Goal: Task Accomplishment & Management: Manage account settings

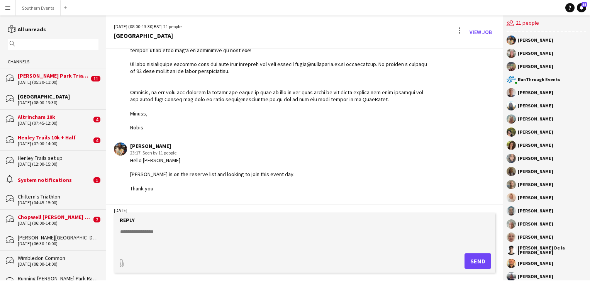
scroll to position [651, 0]
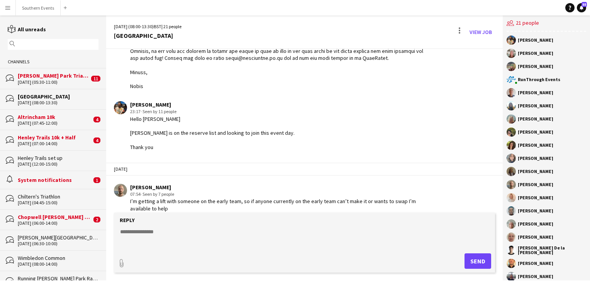
click at [136, 233] on textarea at bounding box center [305, 238] width 373 height 20
paste textarea "**********"
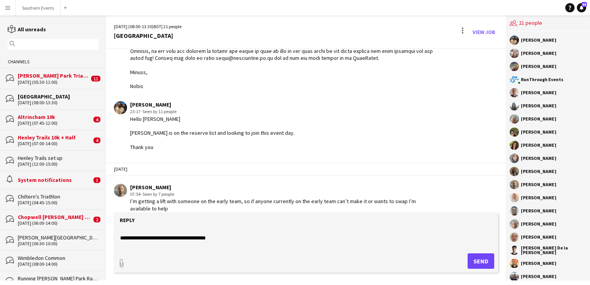
scroll to position [0, 0]
click at [119, 232] on form "Reply paperclip Send" at bounding box center [306, 243] width 384 height 60
click at [120, 232] on textarea at bounding box center [305, 238] width 373 height 20
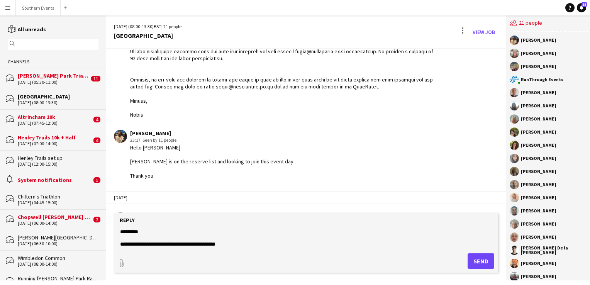
scroll to position [651, 0]
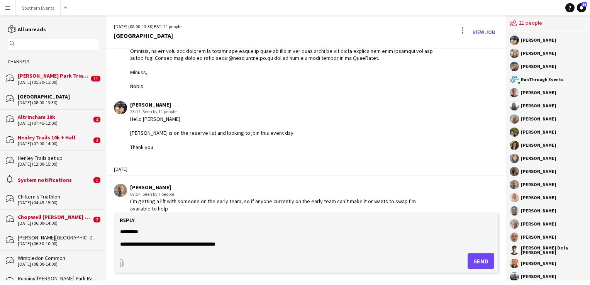
click at [235, 246] on textarea at bounding box center [305, 238] width 373 height 20
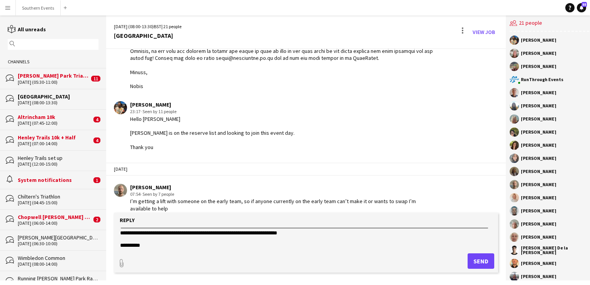
scroll to position [417, 0]
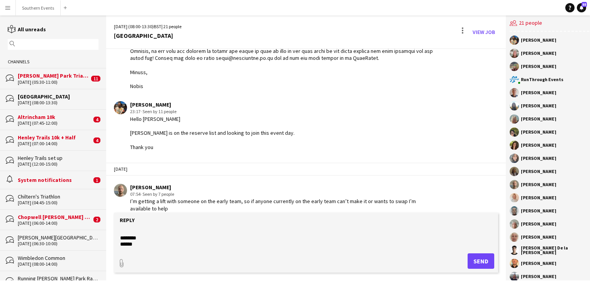
type textarea "**********"
click at [473, 260] on button "Send" at bounding box center [481, 260] width 27 height 15
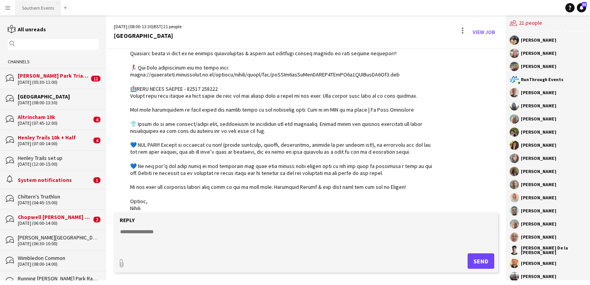
click at [39, 6] on button "Southern Events Close" at bounding box center [38, 7] width 45 height 15
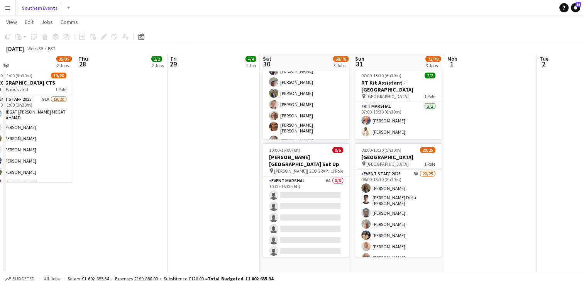
scroll to position [140, 0]
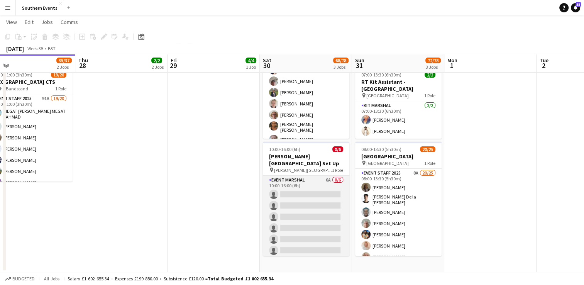
click at [302, 186] on app-card-role "Event Marshal 6A 0/6 10:00-16:00 (6h) single-neutral-actions single-neutral-act…" at bounding box center [306, 217] width 86 height 82
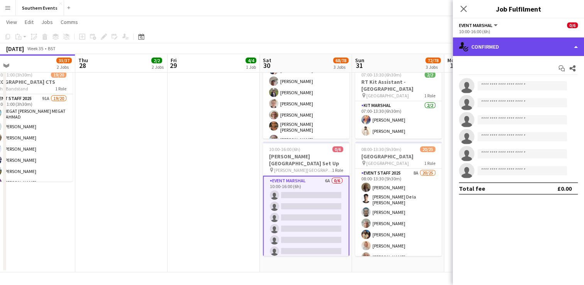
click at [484, 46] on div "single-neutral-actions-check-2 Confirmed" at bounding box center [518, 46] width 131 height 19
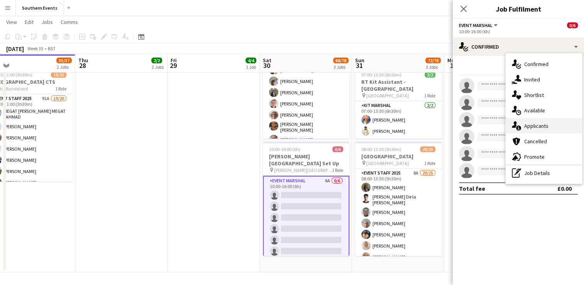
click at [527, 129] on div "single-neutral-actions-information Applicants" at bounding box center [544, 125] width 76 height 15
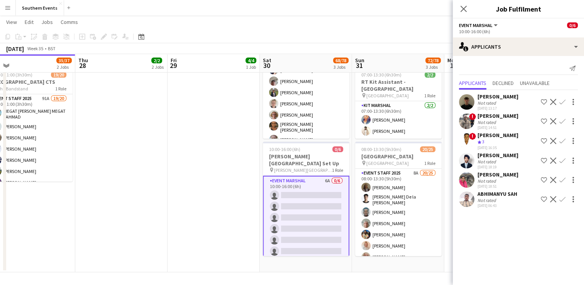
click at [562, 100] on app-icon "Confirm" at bounding box center [562, 102] width 6 height 6
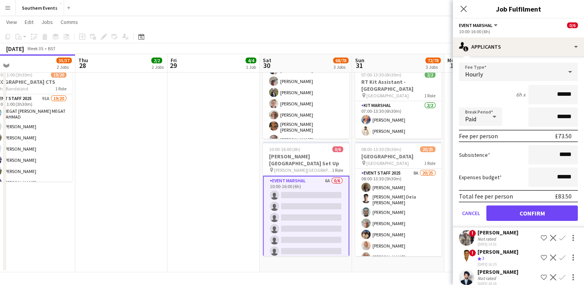
scroll to position [62, 0]
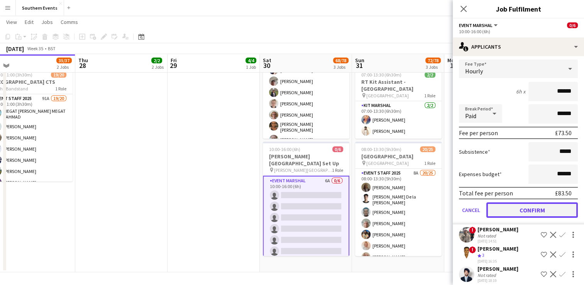
click at [513, 208] on button "Confirm" at bounding box center [531, 209] width 91 height 15
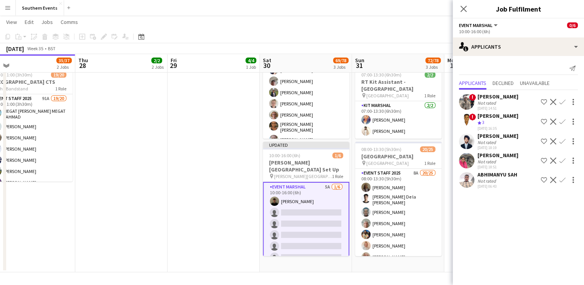
click at [191, 186] on app-date-cell "12:00-15:00 (3h) 4/4 Henley Trails set up pin [GEOGRAPHIC_DATA][PERSON_NAME] 1 …" at bounding box center [214, 109] width 92 height 325
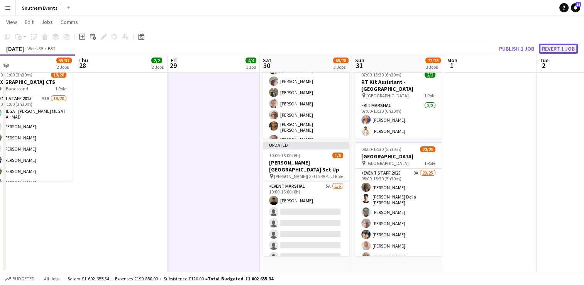
click at [560, 47] on button "Revert 1 job" at bounding box center [558, 49] width 39 height 10
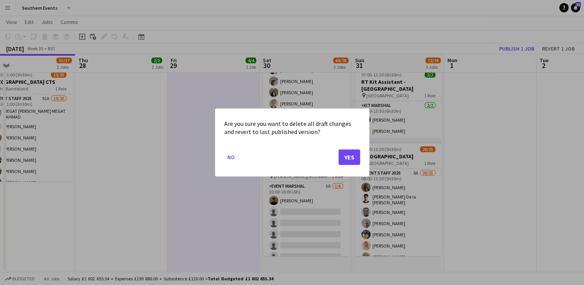
drag, startPoint x: 347, startPoint y: 165, endPoint x: 349, endPoint y: 158, distance: 7.0
click at [349, 158] on mat-dialog-actions "No Yes" at bounding box center [292, 160] width 136 height 33
click at [349, 158] on button "Yes" at bounding box center [350, 156] width 22 height 15
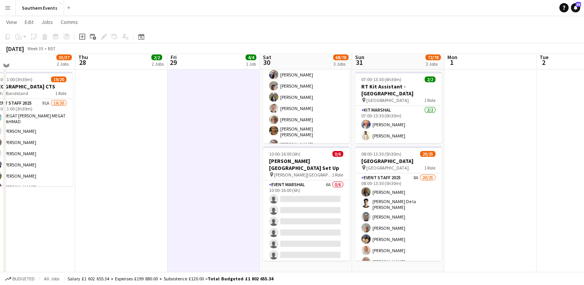
scroll to position [140, 0]
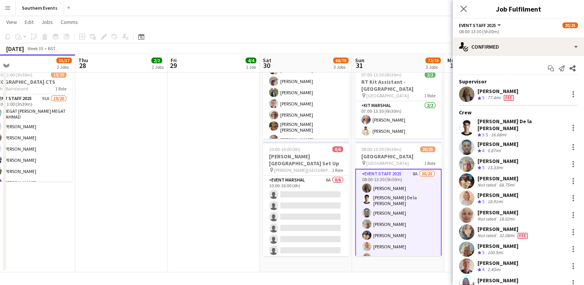
click at [210, 192] on app-date-cell "12:00-15:00 (3h) 4/4 Henley Trails set up pin [GEOGRAPHIC_DATA][PERSON_NAME] 1 …" at bounding box center [214, 109] width 92 height 325
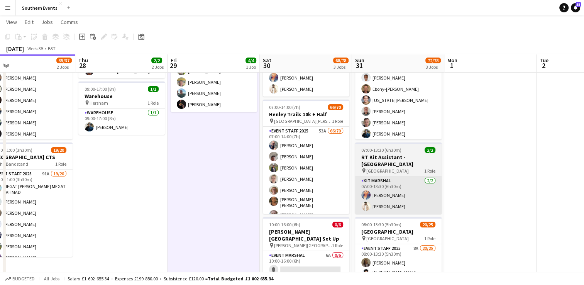
scroll to position [65, 0]
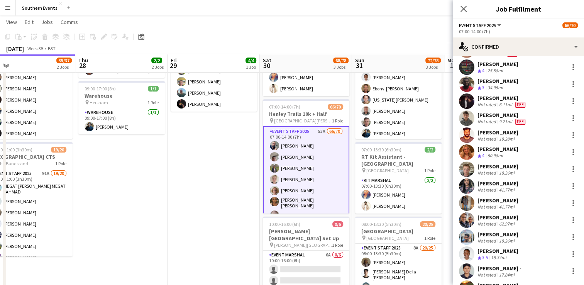
scroll to position [1007, 0]
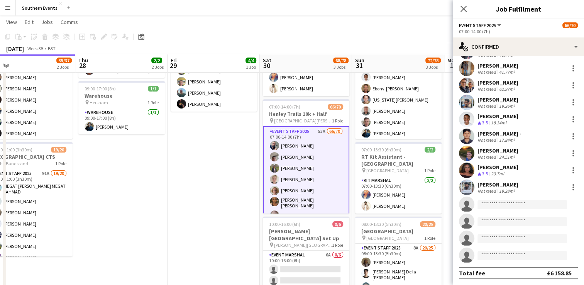
click at [486, 228] on app-invite-slot "single-neutral-actions" at bounding box center [518, 220] width 131 height 15
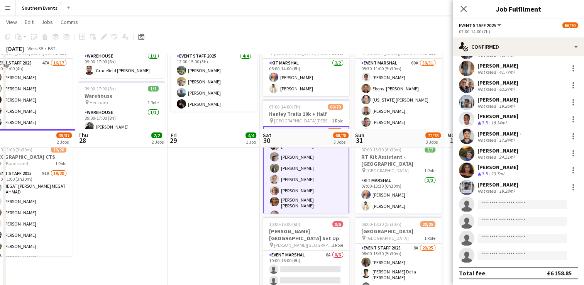
scroll to position [140, 0]
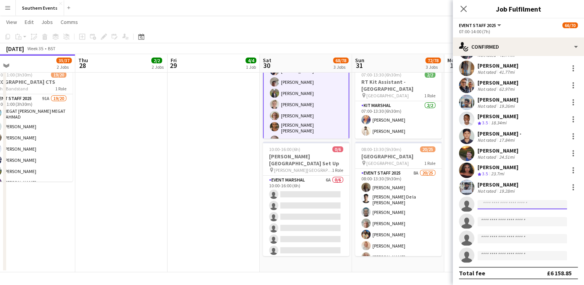
click at [486, 207] on input at bounding box center [523, 204] width 90 height 9
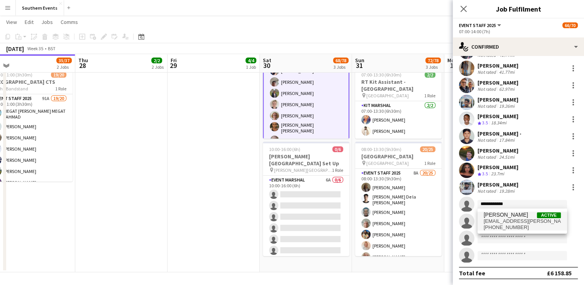
type input "**********"
click at [503, 215] on span "[PERSON_NAME]" at bounding box center [506, 215] width 44 height 7
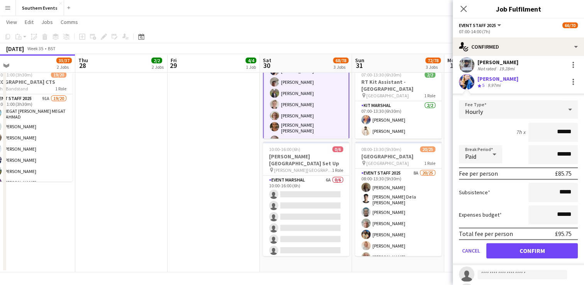
scroll to position [1130, 0]
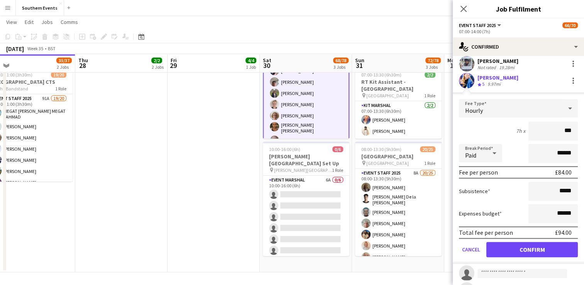
type input "**"
type input "*****"
click at [555, 213] on input "******" at bounding box center [553, 213] width 49 height 19
type input "*****"
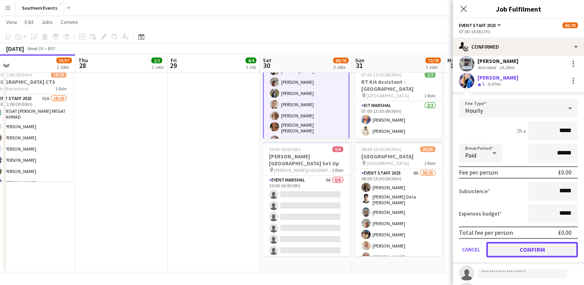
click at [547, 245] on button "Confirm" at bounding box center [531, 249] width 91 height 15
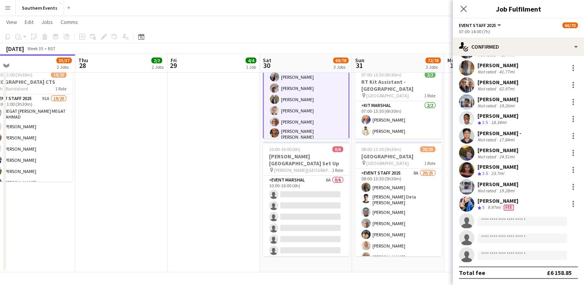
scroll to position [1007, 0]
click at [569, 204] on div at bounding box center [573, 204] width 9 height 9
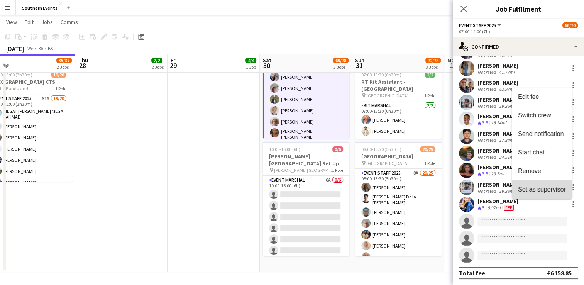
click at [542, 189] on span "Set as supervisor" at bounding box center [542, 189] width 48 height 7
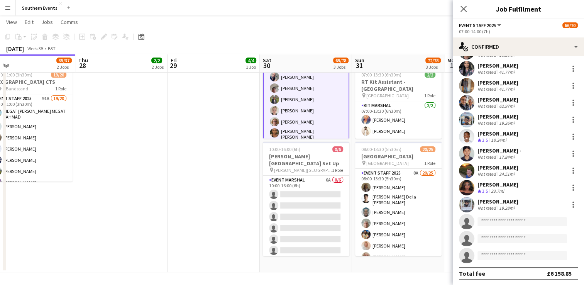
click at [242, 178] on app-date-cell "12:00-15:00 (3h) 4/4 Henley Trails set up pin [GEOGRAPHIC_DATA][PERSON_NAME] 1 …" at bounding box center [214, 109] width 92 height 325
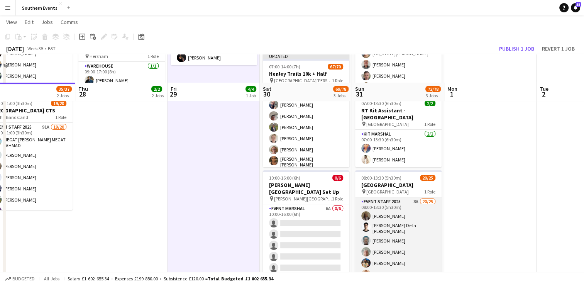
scroll to position [110, 0]
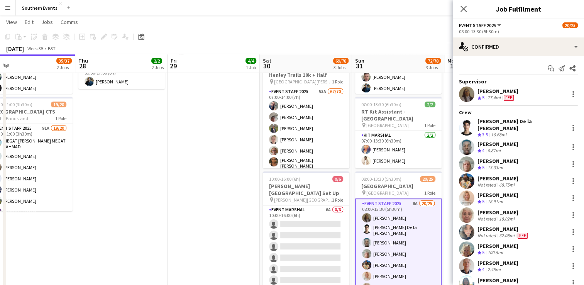
scroll to position [261, 0]
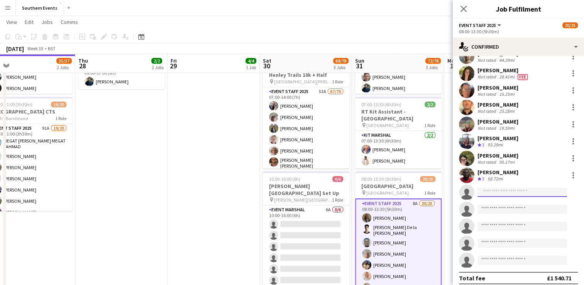
click at [486, 188] on input at bounding box center [523, 192] width 90 height 9
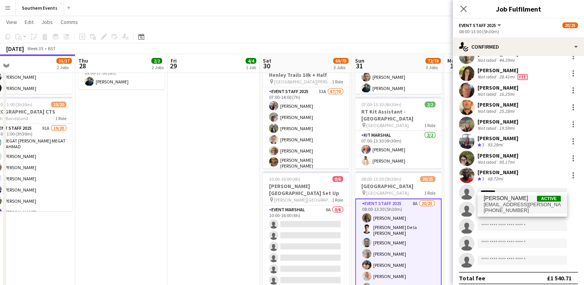
type input "********"
click at [502, 196] on span "[PERSON_NAME]" at bounding box center [506, 198] width 44 height 7
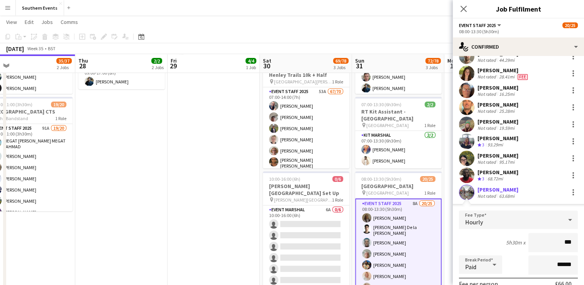
type input "**"
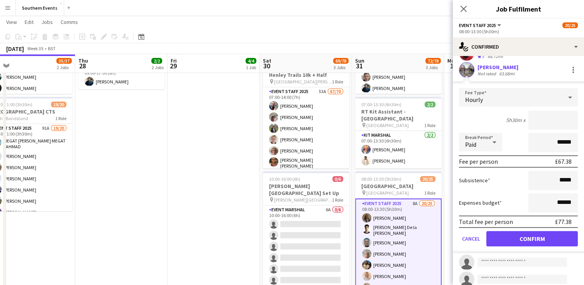
scroll to position [384, 0]
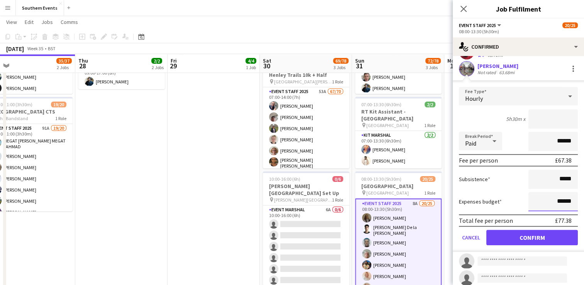
type input "*****"
click at [554, 194] on input "******" at bounding box center [553, 201] width 49 height 19
type input "*****"
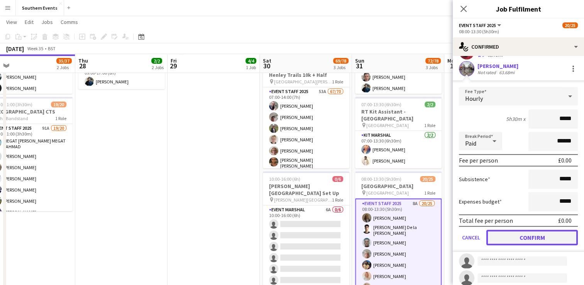
click at [549, 230] on button "Confirm" at bounding box center [531, 237] width 91 height 15
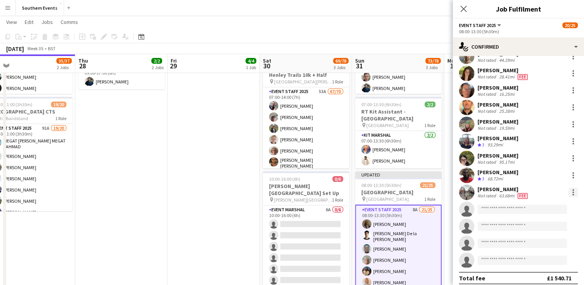
click at [569, 188] on div at bounding box center [573, 192] width 9 height 9
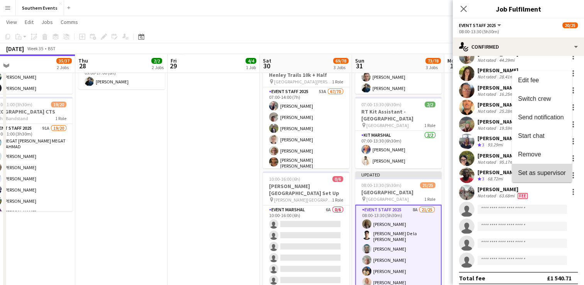
click at [544, 171] on span "Set as supervisor" at bounding box center [542, 172] width 48 height 7
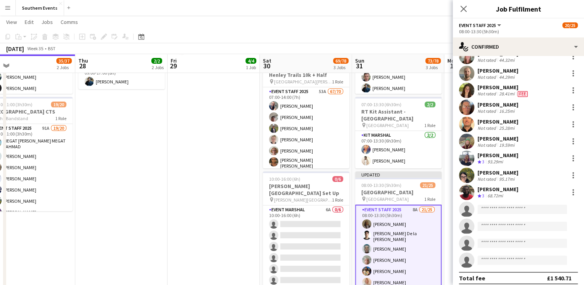
click at [236, 195] on app-date-cell "12:00-15:00 (3h) 4/4 Henley Trails set up pin [GEOGRAPHIC_DATA][PERSON_NAME] 1 …" at bounding box center [214, 138] width 92 height 325
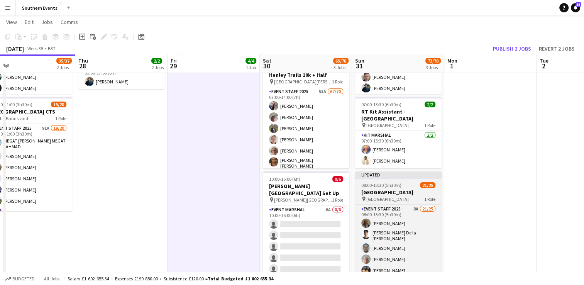
scroll to position [0, 0]
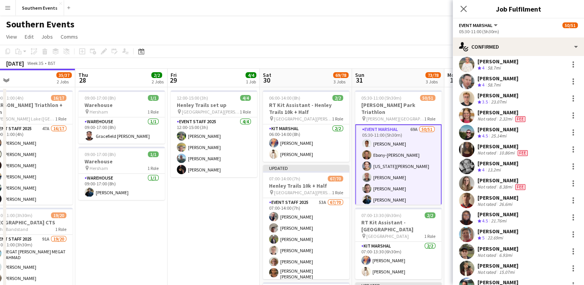
scroll to position [707, 0]
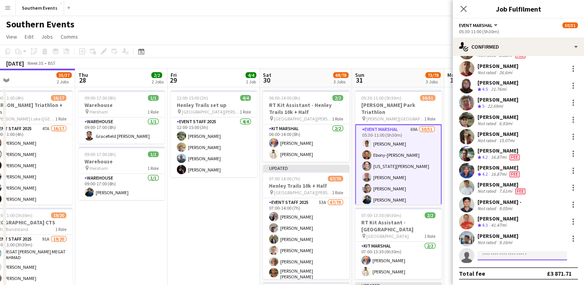
click at [483, 256] on input at bounding box center [523, 255] width 90 height 9
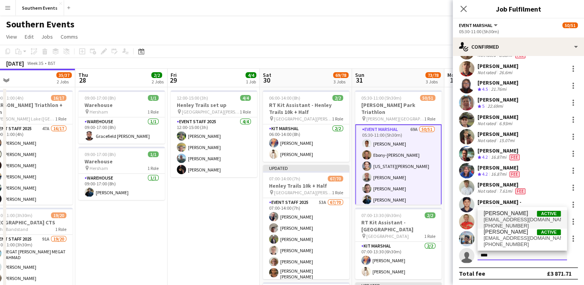
type input "****"
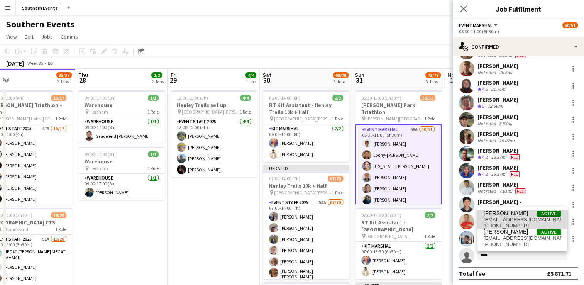
click at [505, 217] on span "[EMAIL_ADDRESS][DOMAIN_NAME]" at bounding box center [522, 220] width 77 height 6
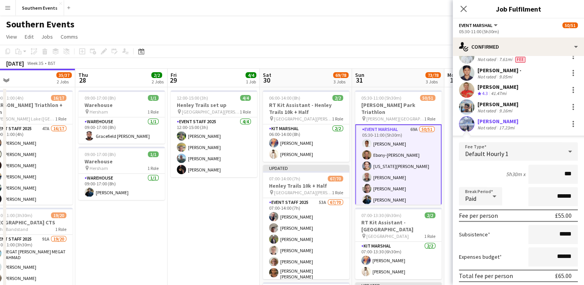
type input "**"
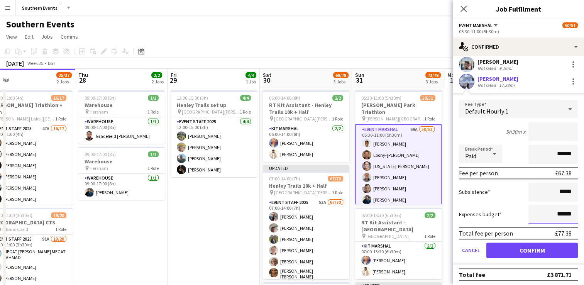
type input "*****"
click at [556, 214] on input "******" at bounding box center [553, 214] width 49 height 19
type input "*****"
click at [554, 251] on button "Confirm" at bounding box center [531, 249] width 91 height 15
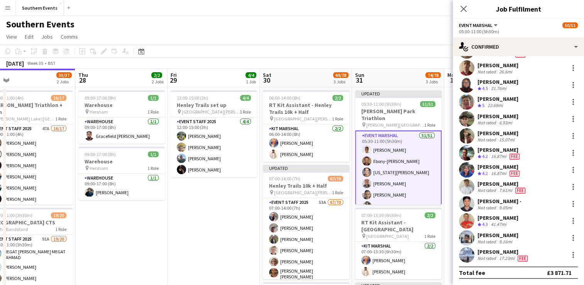
scroll to position [707, 0]
click at [573, 255] on div at bounding box center [574, 256] width 2 height 2
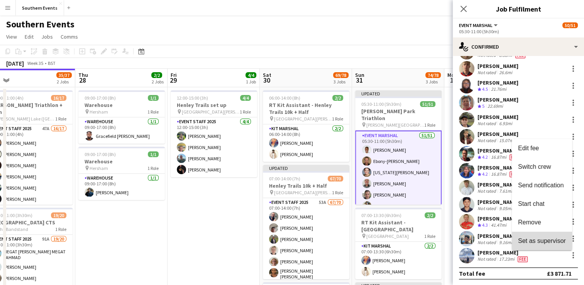
click at [548, 238] on span "Set as supervisor" at bounding box center [542, 240] width 48 height 7
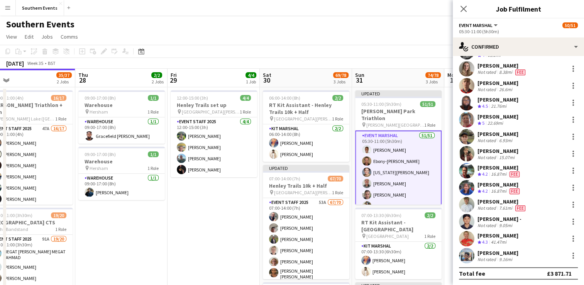
click at [221, 220] on app-date-cell "12:00-15:00 (3h) 4/4 Henley Trails set up pin [GEOGRAPHIC_DATA][PERSON_NAME] 1 …" at bounding box center [214, 249] width 92 height 325
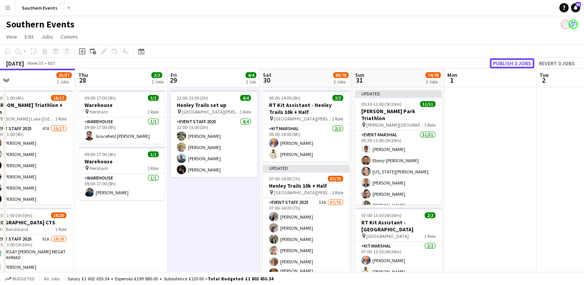
click at [512, 63] on button "Publish 3 jobs" at bounding box center [512, 63] width 44 height 10
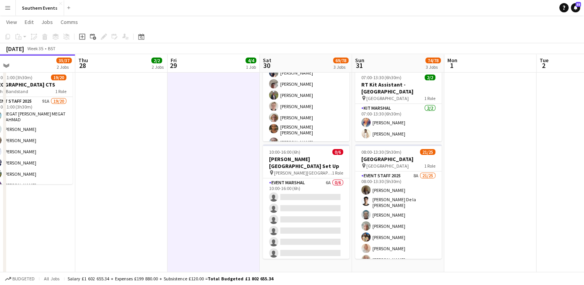
scroll to position [140, 0]
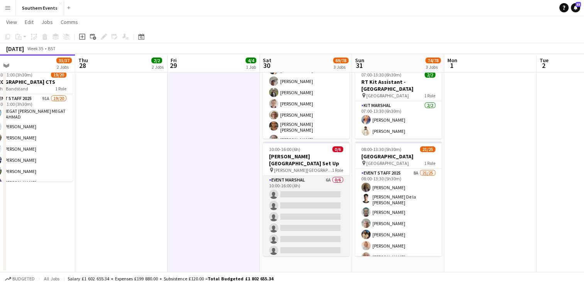
click at [309, 198] on app-card-role "Event Marshal 6A 0/6 10:00-16:00 (6h) single-neutral-actions single-neutral-act…" at bounding box center [306, 217] width 86 height 82
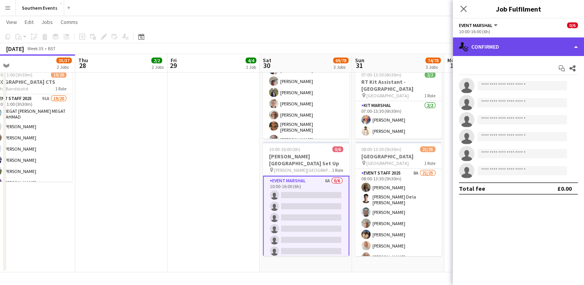
click at [498, 44] on div "single-neutral-actions-check-2 Confirmed" at bounding box center [518, 46] width 131 height 19
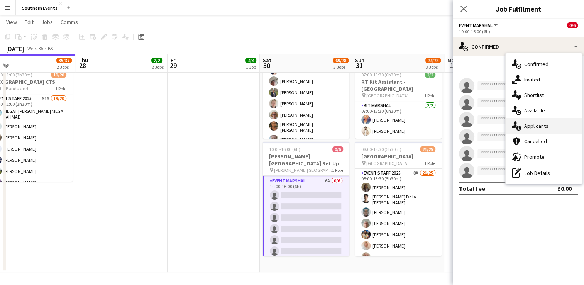
click at [535, 126] on div "single-neutral-actions-information Applicants" at bounding box center [544, 125] width 76 height 15
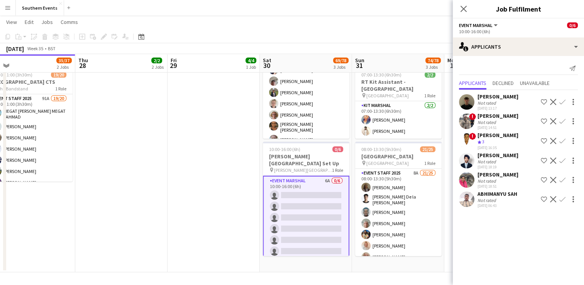
click at [560, 102] on app-icon "Confirm" at bounding box center [562, 102] width 6 height 6
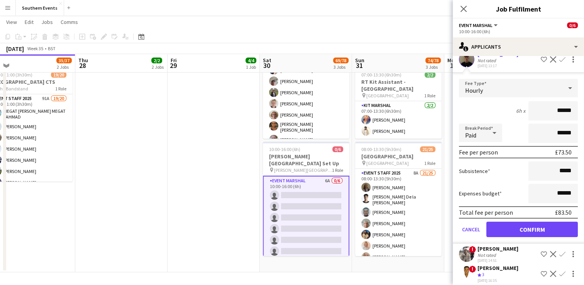
scroll to position [45, 0]
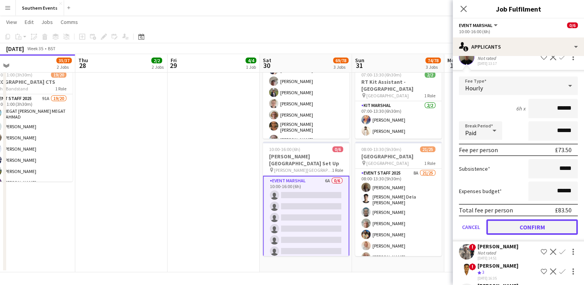
click at [510, 223] on button "Confirm" at bounding box center [531, 226] width 91 height 15
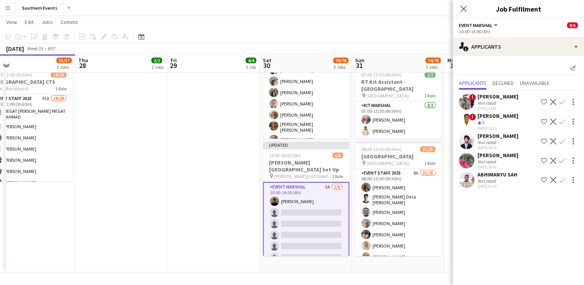
scroll to position [0, 0]
click at [468, 159] on app-user-avatar at bounding box center [466, 160] width 15 height 15
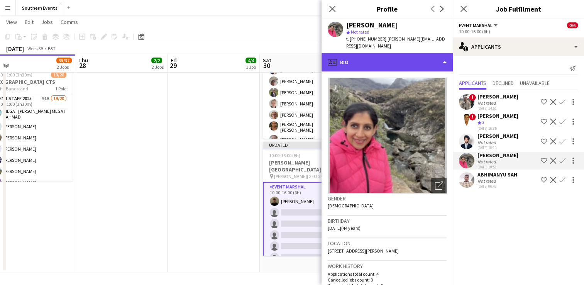
click at [387, 56] on div "profile Bio" at bounding box center [387, 62] width 131 height 19
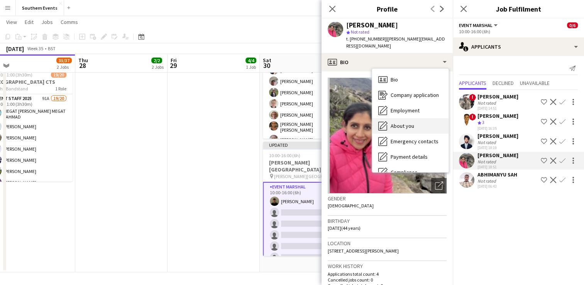
click at [405, 122] on span "About you" at bounding box center [403, 125] width 24 height 7
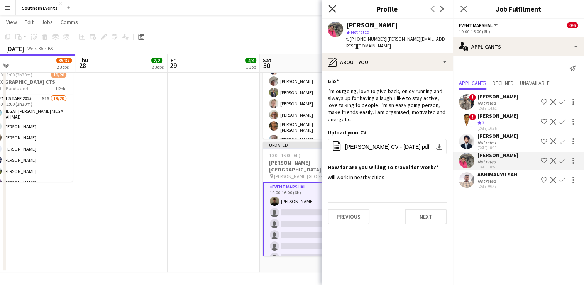
click at [332, 8] on icon at bounding box center [332, 8] width 7 height 7
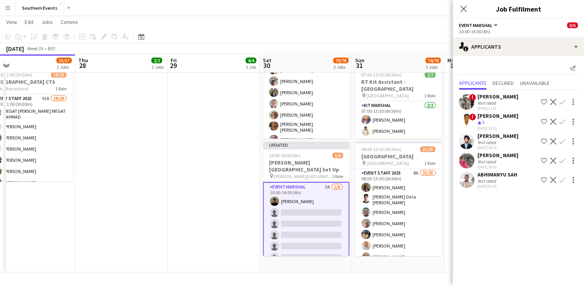
click at [562, 160] on app-icon "Confirm" at bounding box center [562, 161] width 6 height 6
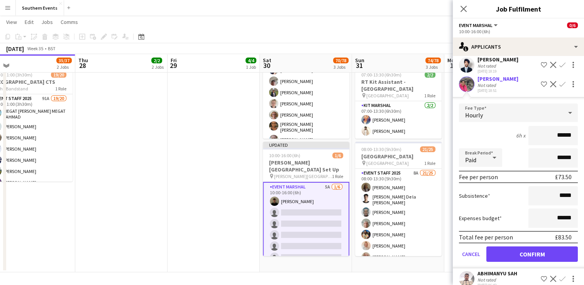
scroll to position [77, 0]
click at [518, 248] on button "Confirm" at bounding box center [531, 253] width 91 height 15
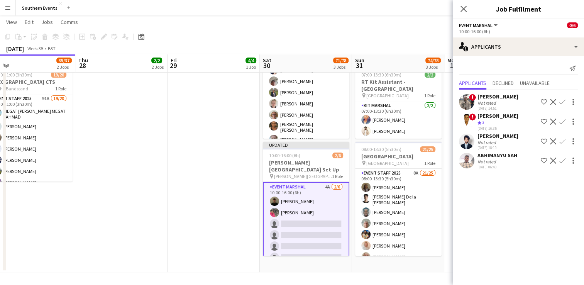
scroll to position [0, 0]
click at [461, 156] on app-user-avatar at bounding box center [466, 160] width 15 height 15
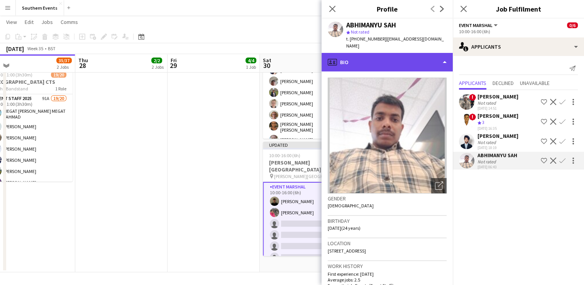
click at [376, 56] on div "profile Bio" at bounding box center [387, 62] width 131 height 19
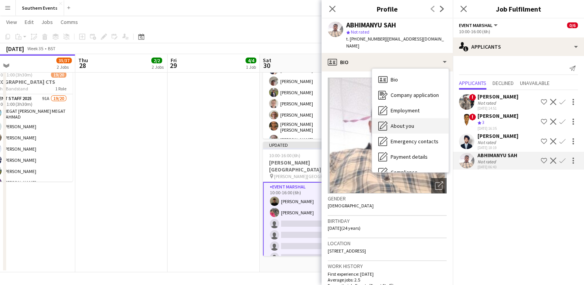
click at [405, 122] on span "About you" at bounding box center [403, 125] width 24 height 7
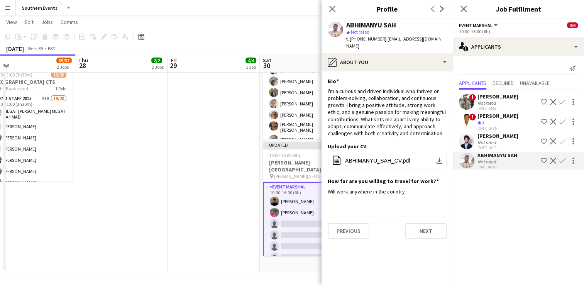
click at [562, 159] on app-icon "Confirm" at bounding box center [562, 161] width 6 height 6
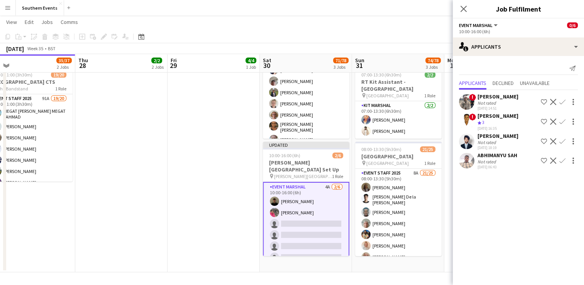
click at [565, 159] on app-icon "Confirm" at bounding box center [562, 161] width 6 height 6
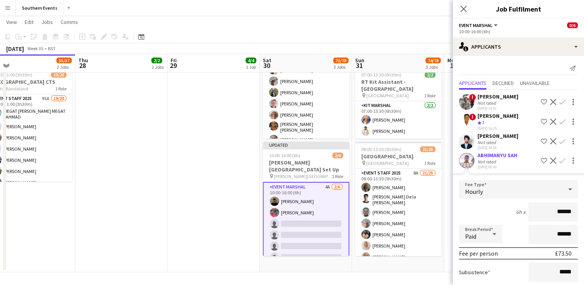
scroll to position [66, 0]
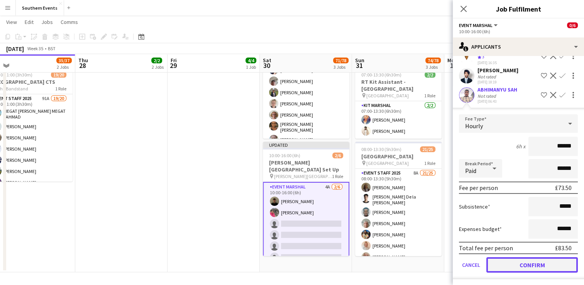
click at [514, 266] on button "Confirm" at bounding box center [531, 264] width 91 height 15
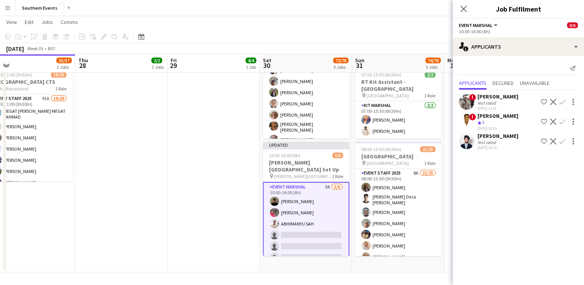
click at [465, 137] on app-user-avatar at bounding box center [466, 141] width 15 height 15
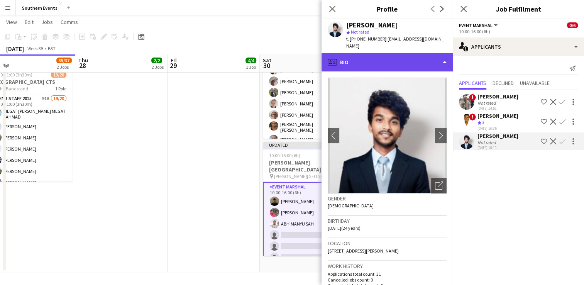
click at [362, 54] on div "profile Bio" at bounding box center [387, 62] width 131 height 19
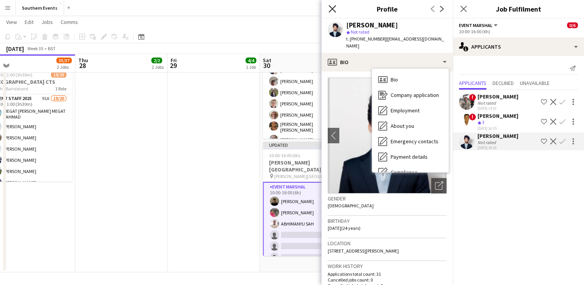
click at [333, 11] on icon "Close pop-in" at bounding box center [332, 8] width 7 height 7
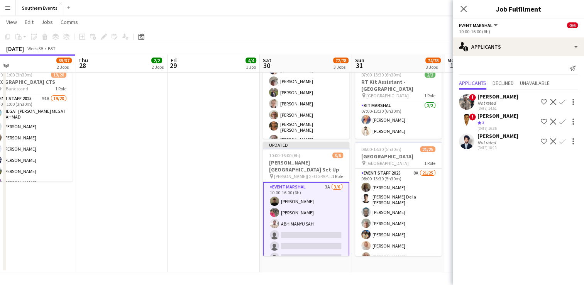
click at [201, 134] on app-date-cell "12:00-15:00 (3h) 4/4 Henley Trails set up pin [GEOGRAPHIC_DATA][PERSON_NAME] 1 …" at bounding box center [214, 109] width 92 height 325
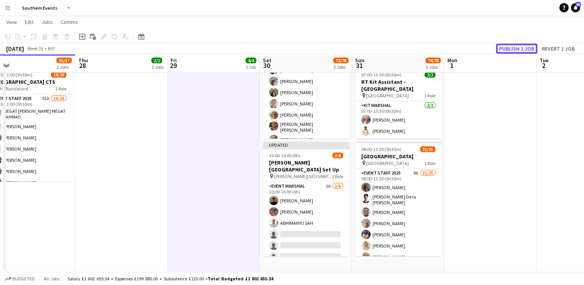
click at [519, 47] on button "Publish 1 job" at bounding box center [516, 49] width 41 height 10
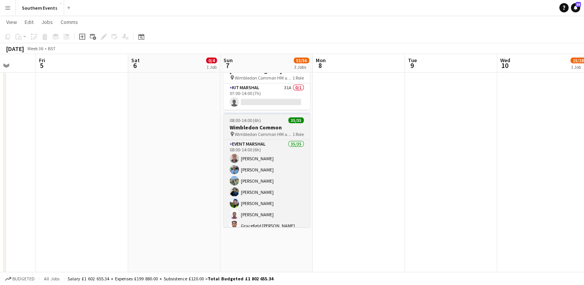
scroll to position [158, 0]
click at [278, 125] on h3 "Wimbledon Common" at bounding box center [267, 127] width 86 height 7
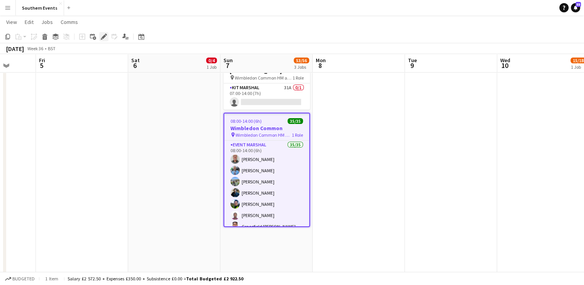
click at [105, 35] on icon at bounding box center [104, 37] width 4 height 4
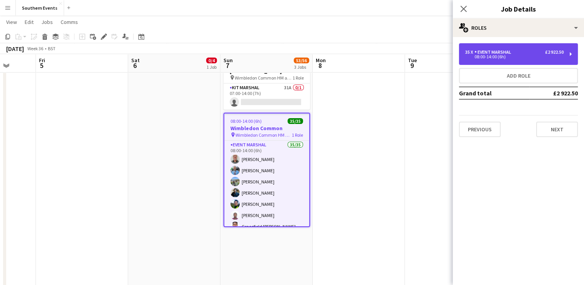
click at [503, 55] on div "08:00-14:00 (6h)" at bounding box center [514, 57] width 98 height 4
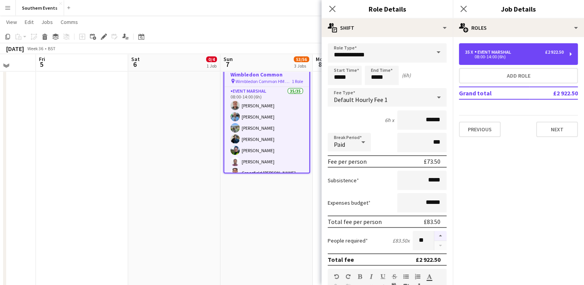
scroll to position [212, 0]
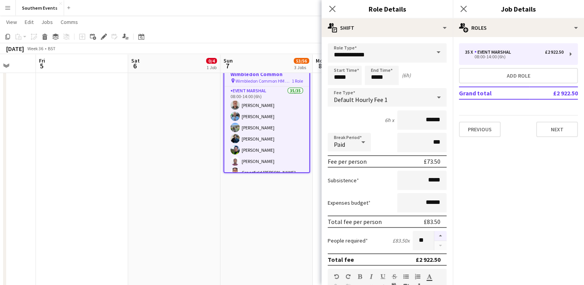
click at [434, 234] on button "button" at bounding box center [440, 236] width 12 height 10
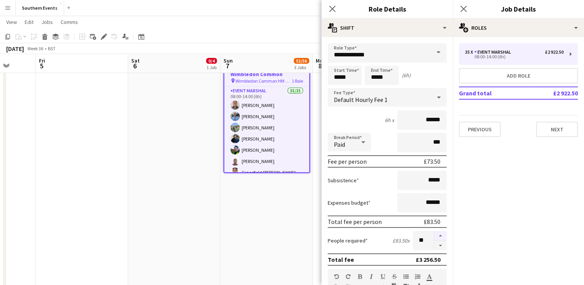
type input "**"
click at [273, 210] on app-date-cell "06:30-10:00 (3h30m) 18/20 [PERSON_NAME][GEOGRAPHIC_DATA] pin [PERSON_NAME] Park…" at bounding box center [266, 94] width 92 height 438
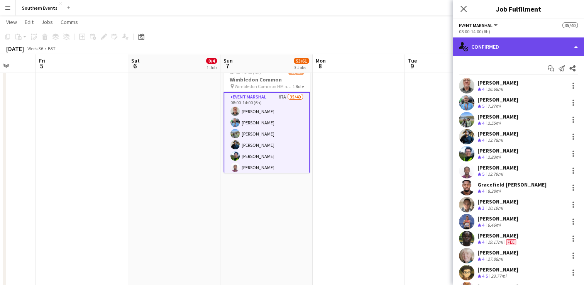
click at [519, 54] on div "single-neutral-actions-check-2 Confirmed" at bounding box center [518, 46] width 131 height 19
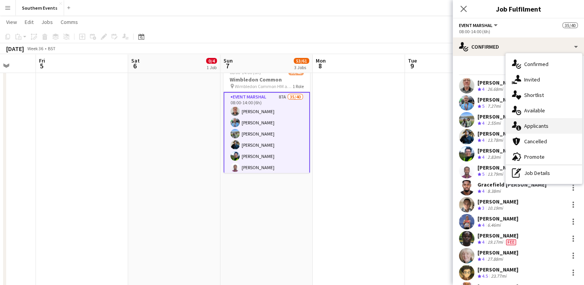
click at [542, 128] on div "single-neutral-actions-information Applicants" at bounding box center [544, 125] width 76 height 15
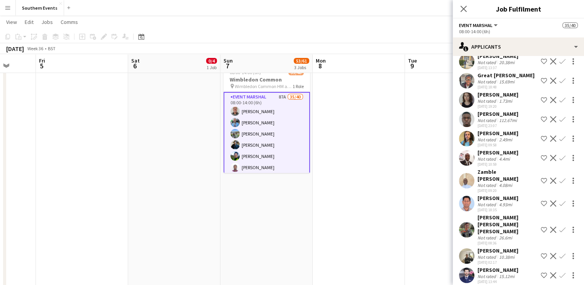
scroll to position [1452, 0]
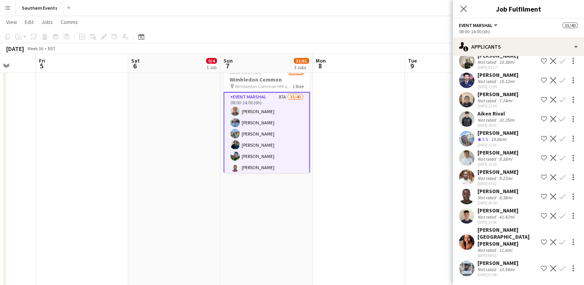
click at [559, 141] on app-icon "Confirm" at bounding box center [562, 139] width 6 height 6
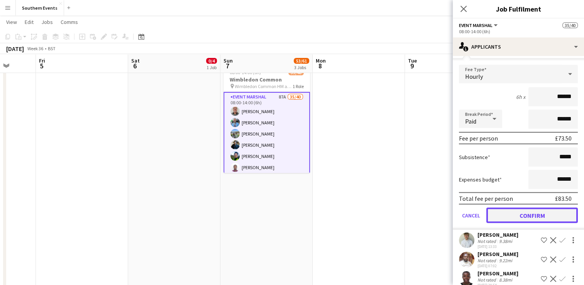
click at [500, 223] on button "Confirm" at bounding box center [531, 215] width 91 height 15
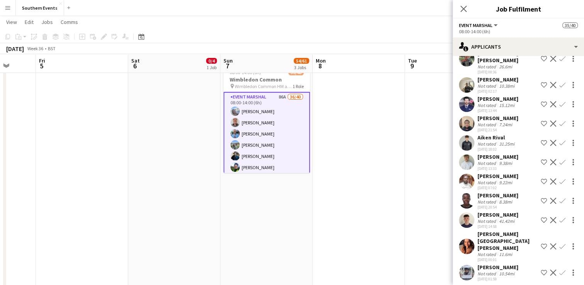
scroll to position [1433, 0]
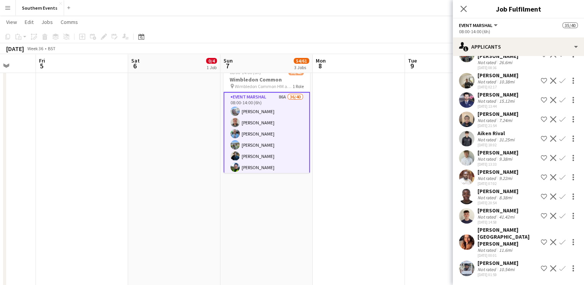
click at [559, 157] on app-icon "Confirm" at bounding box center [562, 158] width 6 height 6
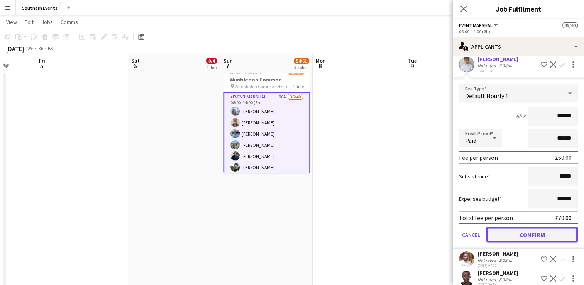
click at [499, 242] on button "Confirm" at bounding box center [531, 234] width 91 height 15
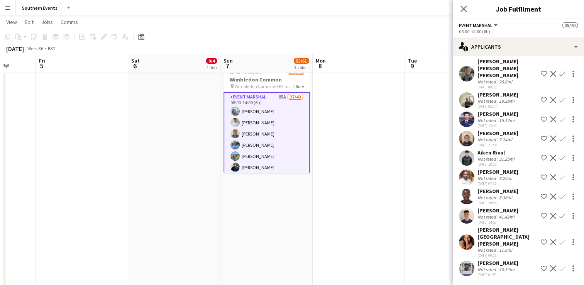
scroll to position [1413, 0]
click at [466, 269] on app-user-avatar at bounding box center [466, 268] width 15 height 15
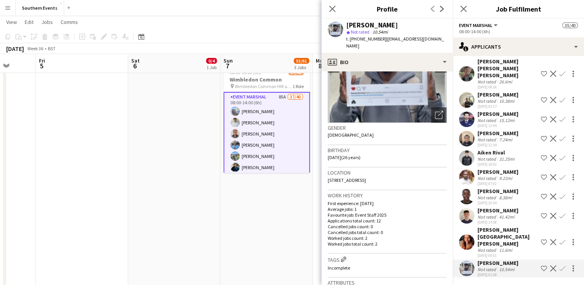
scroll to position [70, 0]
click at [467, 247] on app-user-avatar at bounding box center [466, 241] width 15 height 15
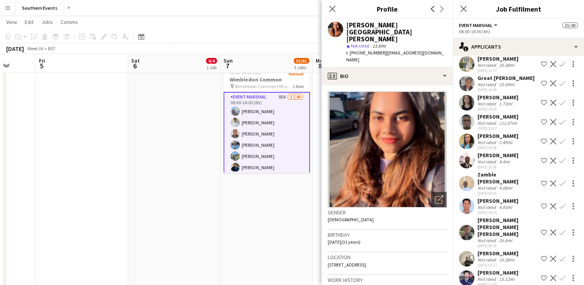
scroll to position [1243, 0]
click at [559, 145] on app-icon "Confirm" at bounding box center [562, 142] width 6 height 6
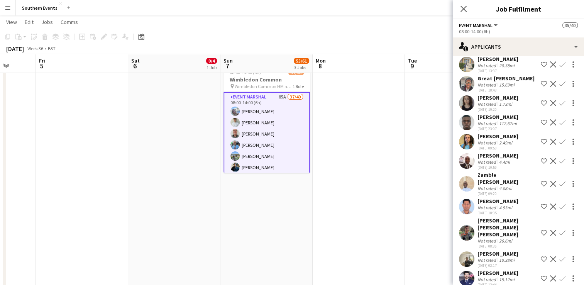
click at [559, 145] on app-icon "Confirm" at bounding box center [562, 142] width 6 height 6
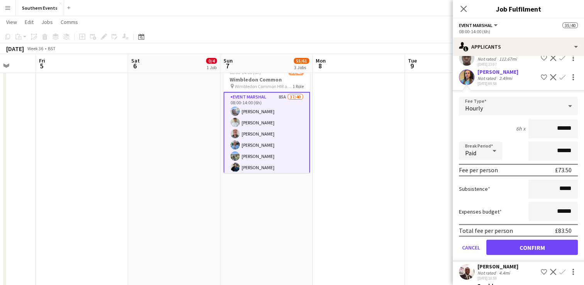
scroll to position [1309, 0]
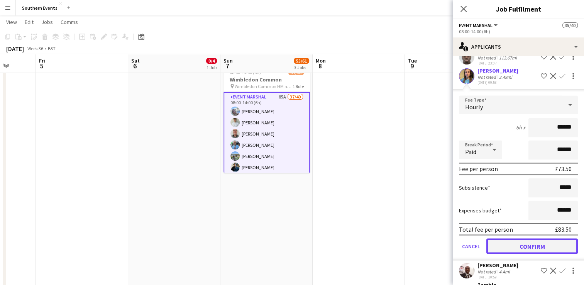
click at [510, 254] on button "Confirm" at bounding box center [531, 245] width 91 height 15
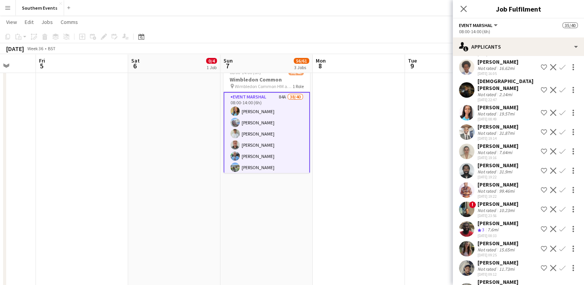
scroll to position [832, 0]
click at [559, 115] on app-icon "Confirm" at bounding box center [562, 113] width 6 height 6
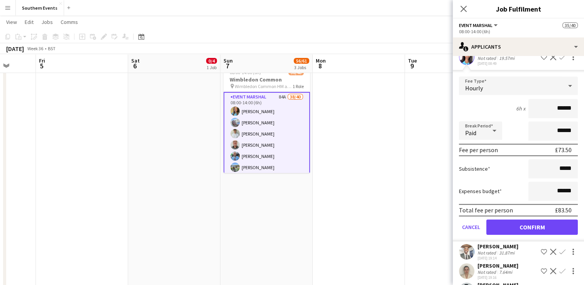
scroll to position [889, 0]
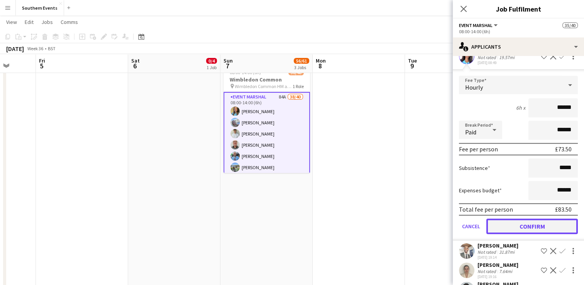
click at [505, 229] on button "Confirm" at bounding box center [531, 226] width 91 height 15
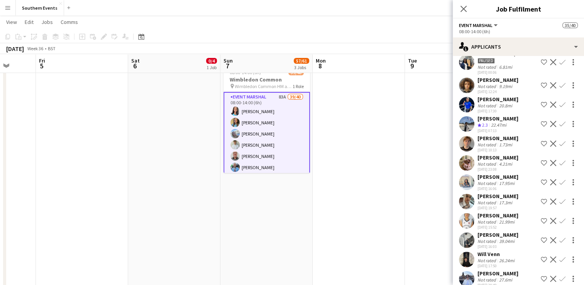
scroll to position [575, 0]
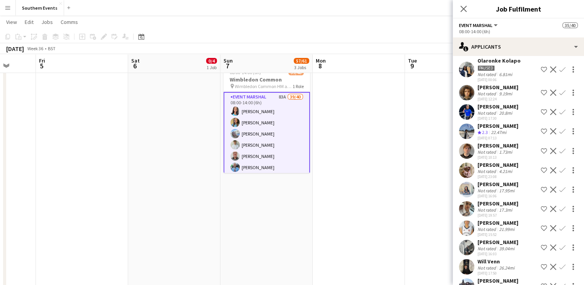
click at [559, 208] on app-icon "Confirm" at bounding box center [562, 209] width 6 height 6
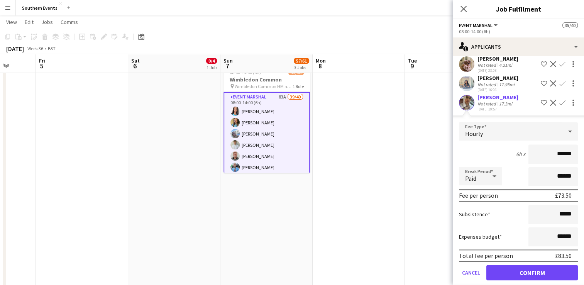
scroll to position [683, 0]
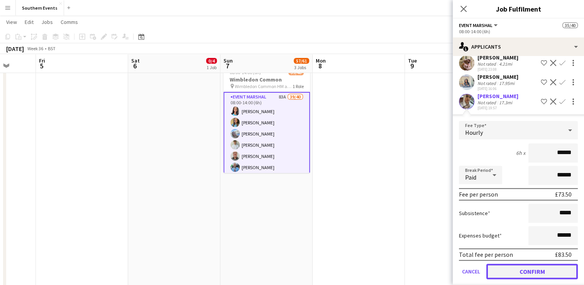
click at [517, 271] on button "Confirm" at bounding box center [531, 271] width 91 height 15
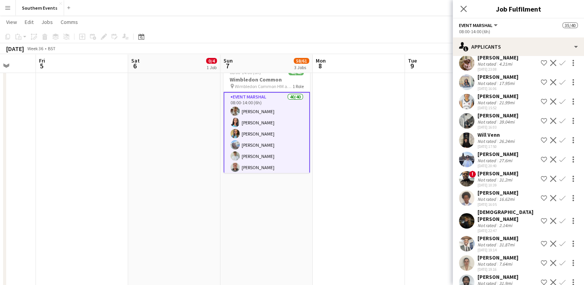
click at [368, 181] on app-date-cell at bounding box center [359, 94] width 92 height 438
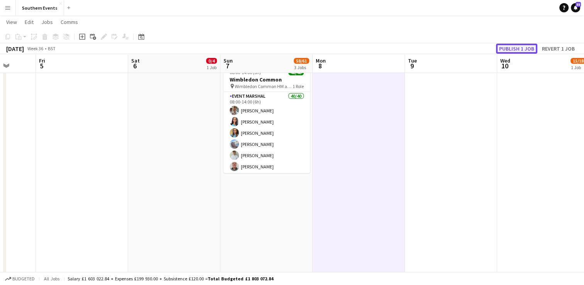
click at [507, 49] on button "Publish 1 job" at bounding box center [516, 49] width 41 height 10
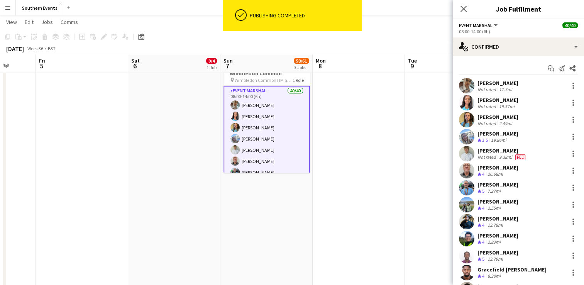
drag, startPoint x: 478, startPoint y: 81, endPoint x: 522, endPoint y: 151, distance: 83.1
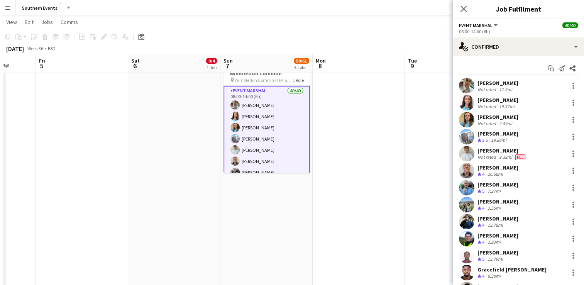
copy div "[PERSON_NAME] Not rated 17.3mi [PERSON_NAME] Not rated 19.57mi [PERSON_NAME] No…"
click at [548, 69] on icon "Start chat" at bounding box center [551, 68] width 6 height 6
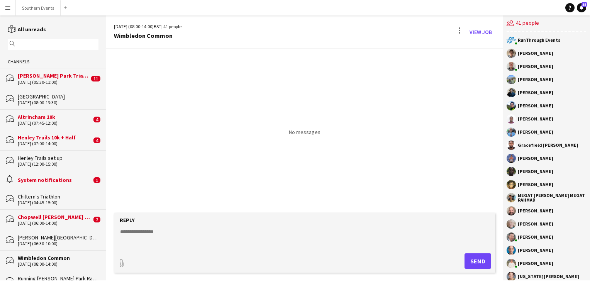
click at [141, 235] on textarea at bounding box center [305, 238] width 373 height 20
paste textarea "**********"
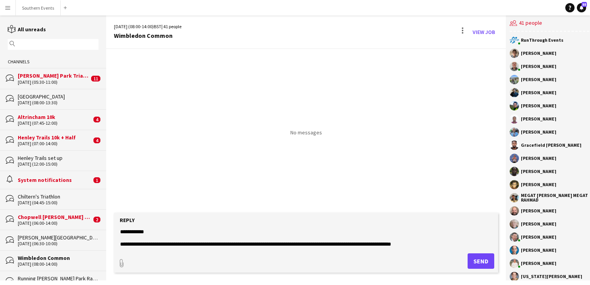
type textarea "**********"
click at [472, 258] on button "Send" at bounding box center [481, 260] width 27 height 15
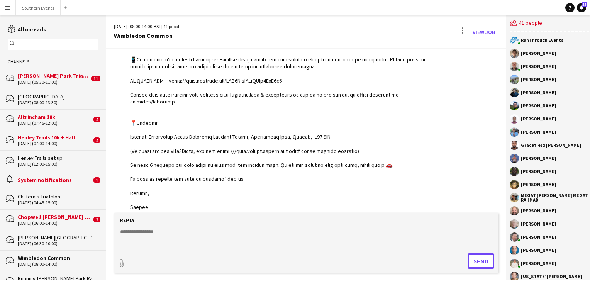
scroll to position [351, 0]
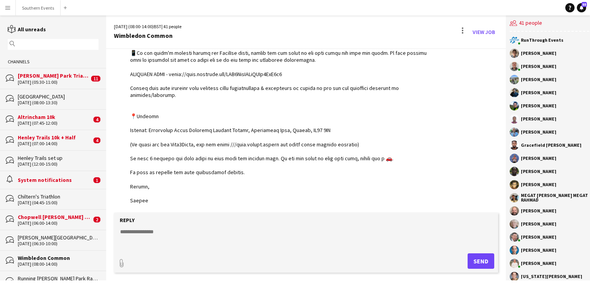
click at [44, 138] on div "Henley Trails 10k + Half" at bounding box center [55, 137] width 74 height 7
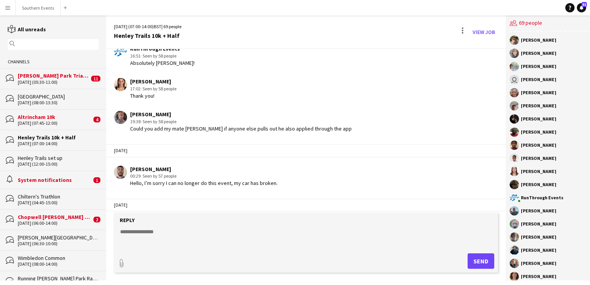
scroll to position [925, 0]
click at [142, 229] on textarea at bounding box center [305, 238] width 373 height 20
paste textarea "**********"
type textarea "**********"
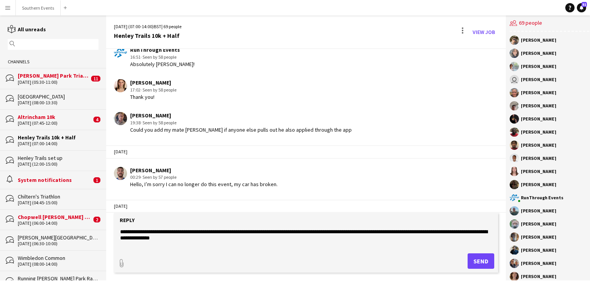
click at [161, 235] on textarea "**********" at bounding box center [305, 238] width 373 height 20
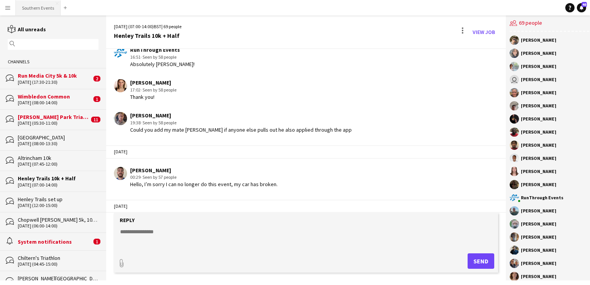
click at [42, 11] on button "Southern Events Close" at bounding box center [38, 7] width 45 height 15
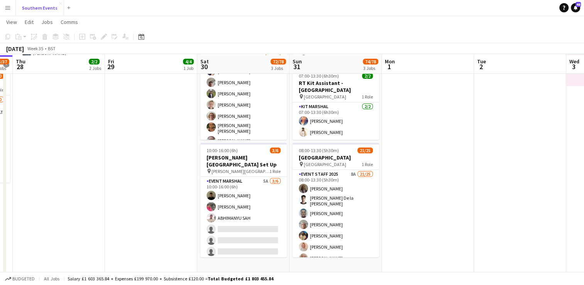
scroll to position [140, 0]
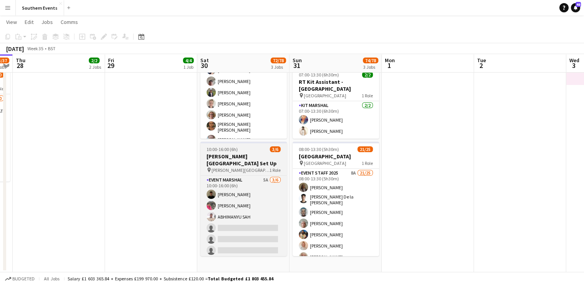
click at [264, 154] on h3 "[PERSON_NAME][GEOGRAPHIC_DATA] Set Up" at bounding box center [243, 160] width 86 height 14
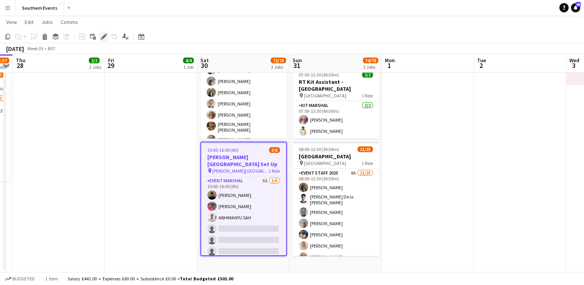
click at [102, 38] on icon at bounding box center [104, 37] width 4 height 4
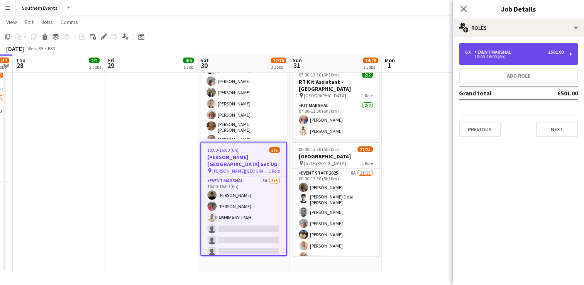
click at [500, 50] on div "Event Marshal" at bounding box center [494, 51] width 40 height 5
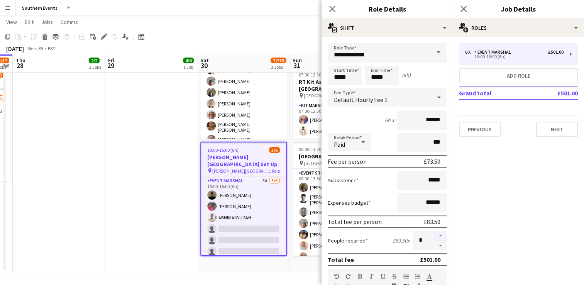
click at [434, 233] on button "button" at bounding box center [440, 236] width 12 height 10
click at [435, 235] on button "button" at bounding box center [440, 236] width 12 height 10
type input "*"
click at [153, 193] on app-date-cell "12:00-15:00 (3h) 4/4 Henley Trails set up pin [GEOGRAPHIC_DATA][PERSON_NAME] 1 …" at bounding box center [151, 109] width 92 height 325
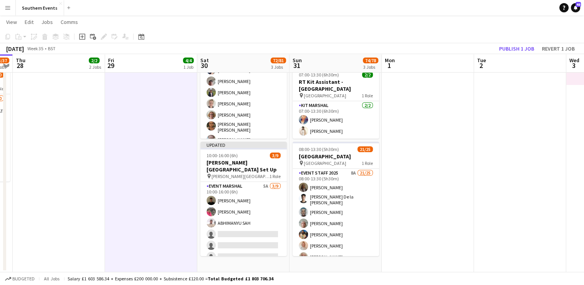
click at [259, 191] on app-card-role "Event Marshal 5A [DATE] 10:00-16:00 (6h) [PERSON_NAME] [PERSON_NAME] [PERSON_NA…" at bounding box center [243, 240] width 86 height 116
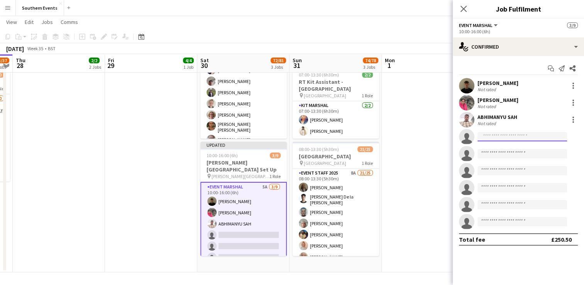
click at [491, 134] on input at bounding box center [523, 136] width 90 height 9
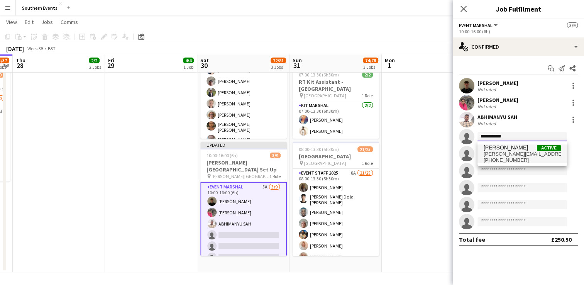
type input "**********"
click at [497, 154] on span "[PERSON_NAME][EMAIL_ADDRESS][DOMAIN_NAME]" at bounding box center [522, 154] width 77 height 6
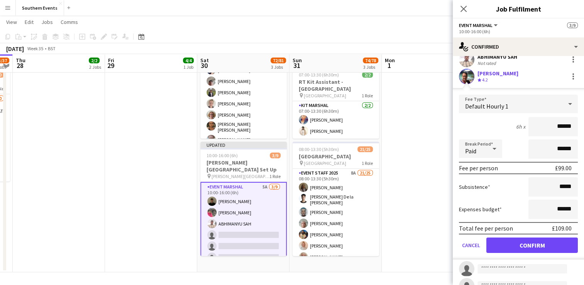
scroll to position [62, 0]
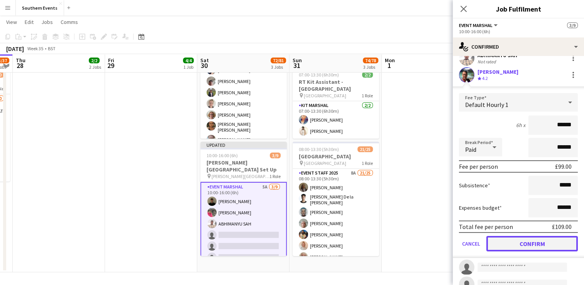
click at [514, 241] on button "Confirm" at bounding box center [531, 243] width 91 height 15
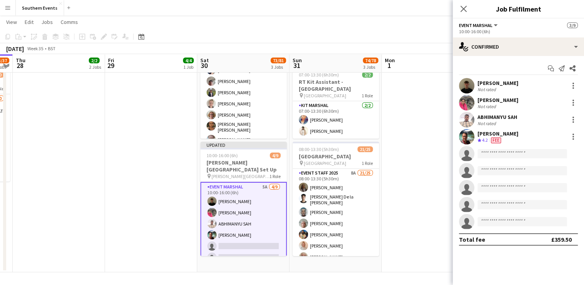
scroll to position [0, 0]
click at [485, 154] on input at bounding box center [523, 153] width 90 height 9
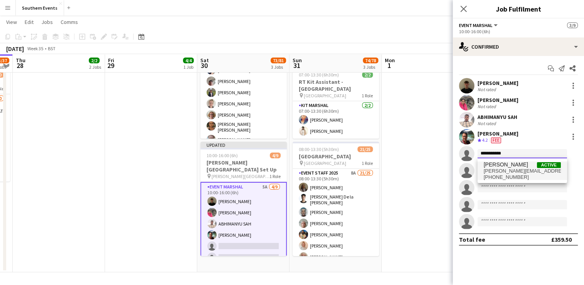
type input "**********"
click at [498, 171] on span "[PERSON_NAME][EMAIL_ADDRESS][PERSON_NAME][DOMAIN_NAME]" at bounding box center [522, 171] width 77 height 6
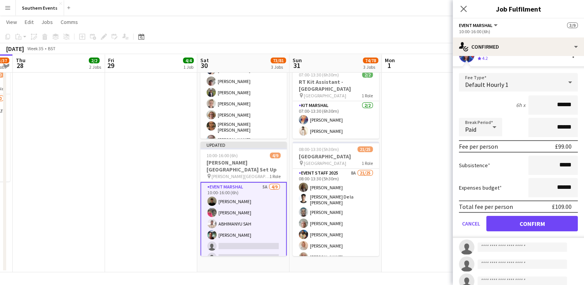
scroll to position [100, 0]
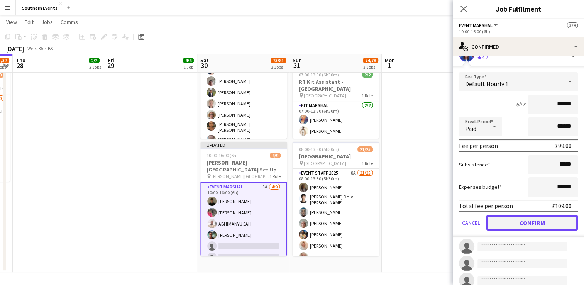
click at [516, 222] on button "Confirm" at bounding box center [531, 222] width 91 height 15
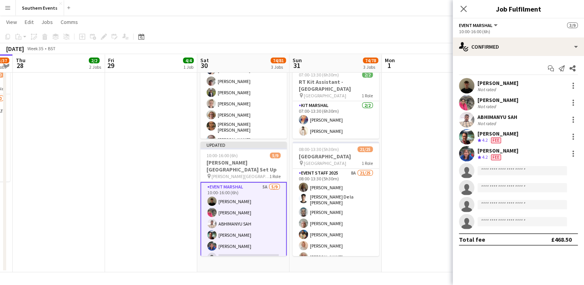
scroll to position [0, 0]
click at [493, 173] on input at bounding box center [523, 170] width 90 height 9
click at [486, 169] on input at bounding box center [523, 170] width 90 height 9
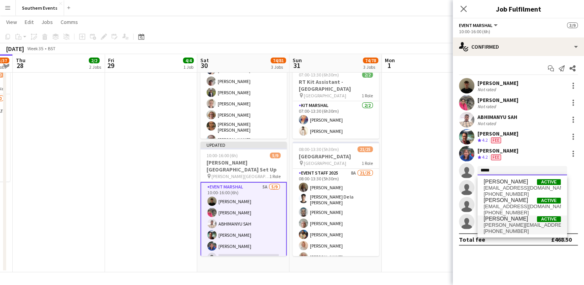
type input "*****"
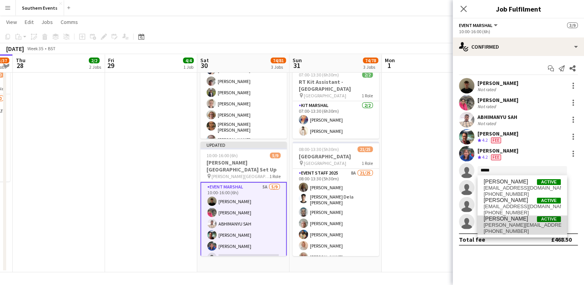
click at [508, 222] on span "[PERSON_NAME]" at bounding box center [506, 218] width 44 height 7
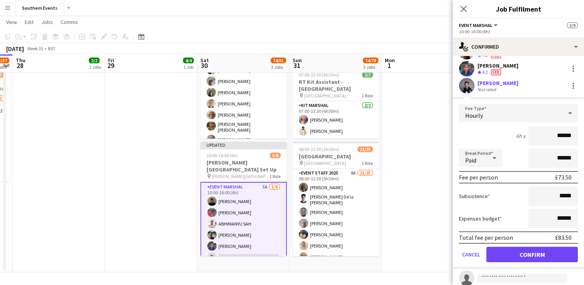
scroll to position [92, 0]
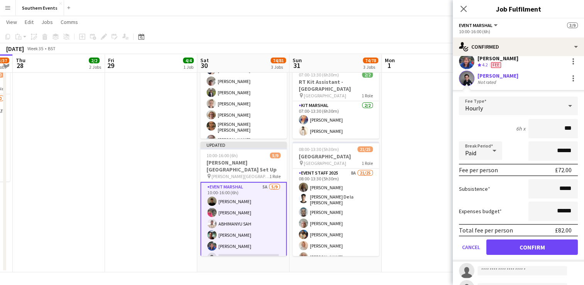
type input "**"
type input "*****"
click at [554, 209] on input "******" at bounding box center [553, 211] width 49 height 19
type input "*****"
click at [542, 240] on button "Confirm" at bounding box center [531, 246] width 91 height 15
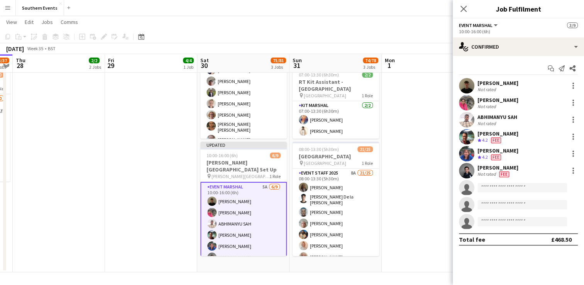
scroll to position [0, 0]
click at [574, 171] on div at bounding box center [574, 171] width 2 height 2
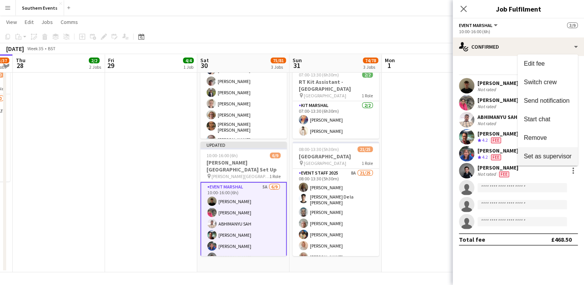
click at [552, 157] on span "Set as supervisor" at bounding box center [548, 156] width 48 height 7
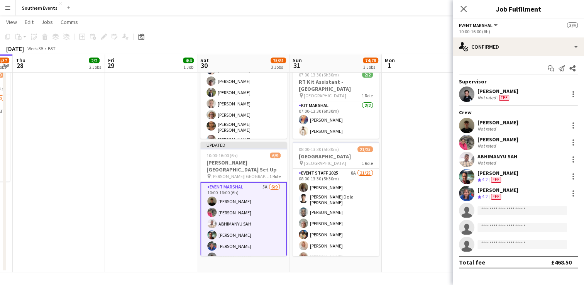
click at [420, 185] on app-date-cell at bounding box center [428, 109] width 92 height 325
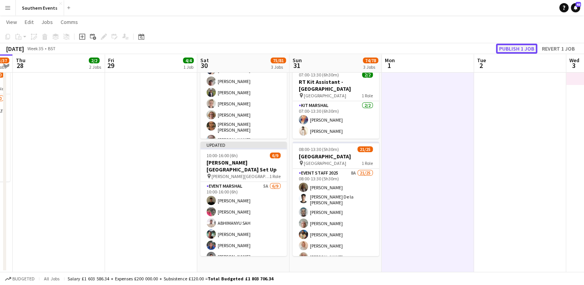
click at [514, 49] on button "Publish 1 job" at bounding box center [516, 49] width 41 height 10
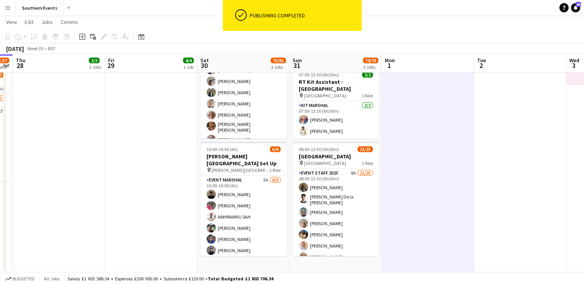
click at [258, 207] on app-card-role "Event Marshal 5A [DATE] 10:00-16:00 (6h) [PERSON_NAME] [PERSON_NAME] [PERSON_NA…" at bounding box center [243, 234] width 86 height 116
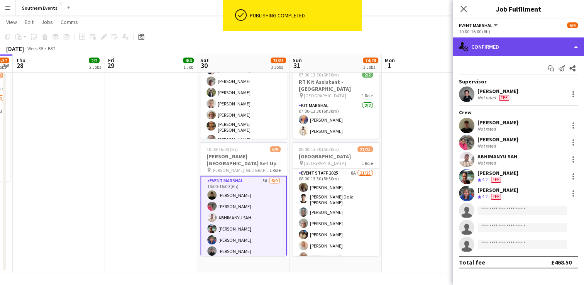
click at [510, 49] on div "single-neutral-actions-check-2 Confirmed" at bounding box center [518, 46] width 131 height 19
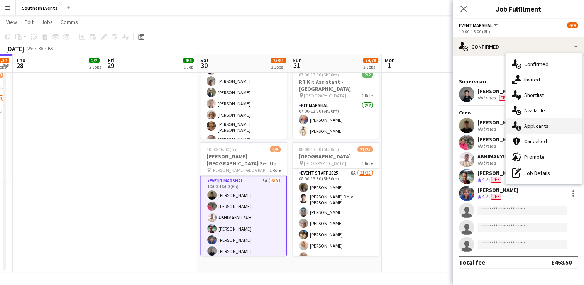
click at [529, 127] on div "single-neutral-actions-information Applicants" at bounding box center [544, 125] width 76 height 15
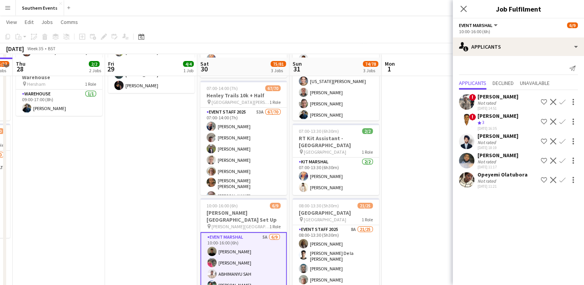
scroll to position [86, 0]
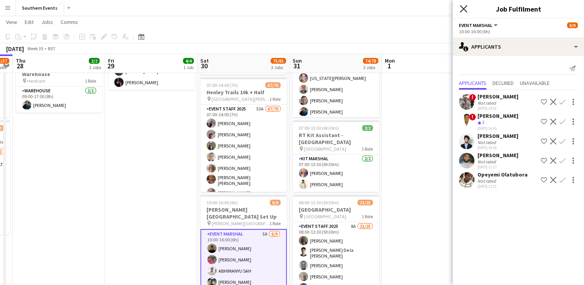
click at [463, 8] on icon "Close pop-in" at bounding box center [463, 8] width 7 height 7
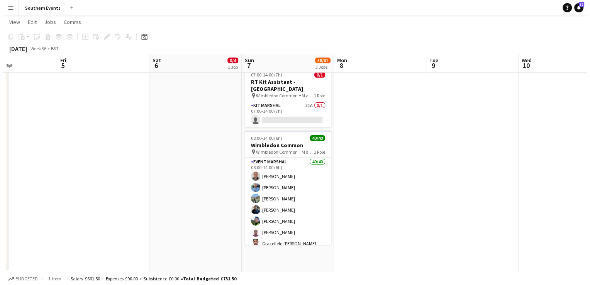
scroll to position [0, 0]
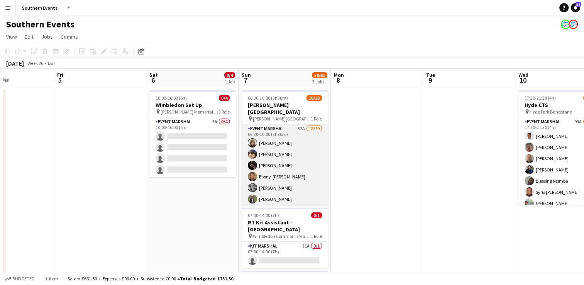
click at [309, 159] on app-card-role "Event Marshal 52A 18/20 06:30-10:00 (3h30m) [PERSON_NAME] [PERSON_NAME] [PERSON…" at bounding box center [285, 243] width 86 height 239
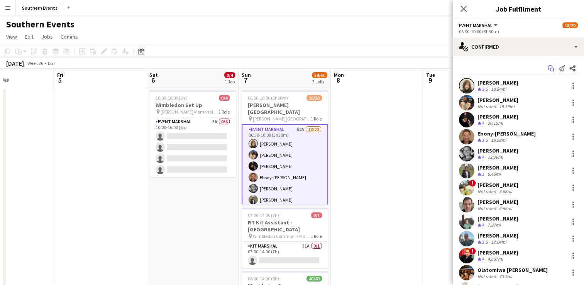
click at [548, 69] on icon at bounding box center [550, 67] width 5 height 4
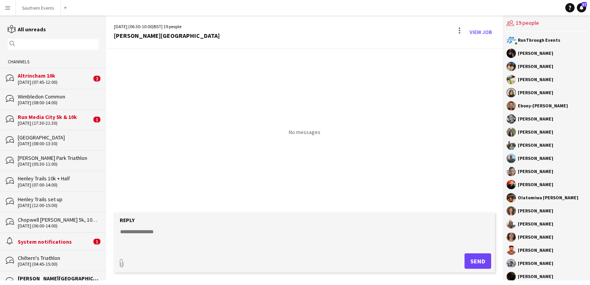
click at [147, 235] on textarea at bounding box center [305, 238] width 373 height 20
paste textarea "**********"
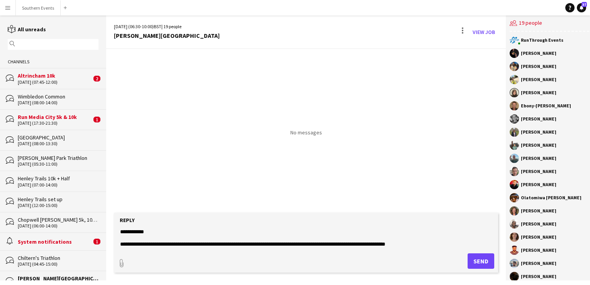
type textarea "**********"
click at [473, 261] on button "Send" at bounding box center [481, 260] width 27 height 15
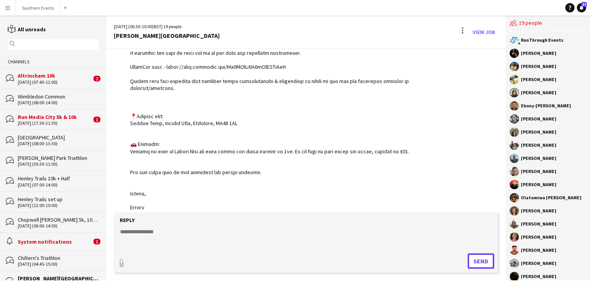
scroll to position [246, 0]
